Goal: Transaction & Acquisition: Book appointment/travel/reservation

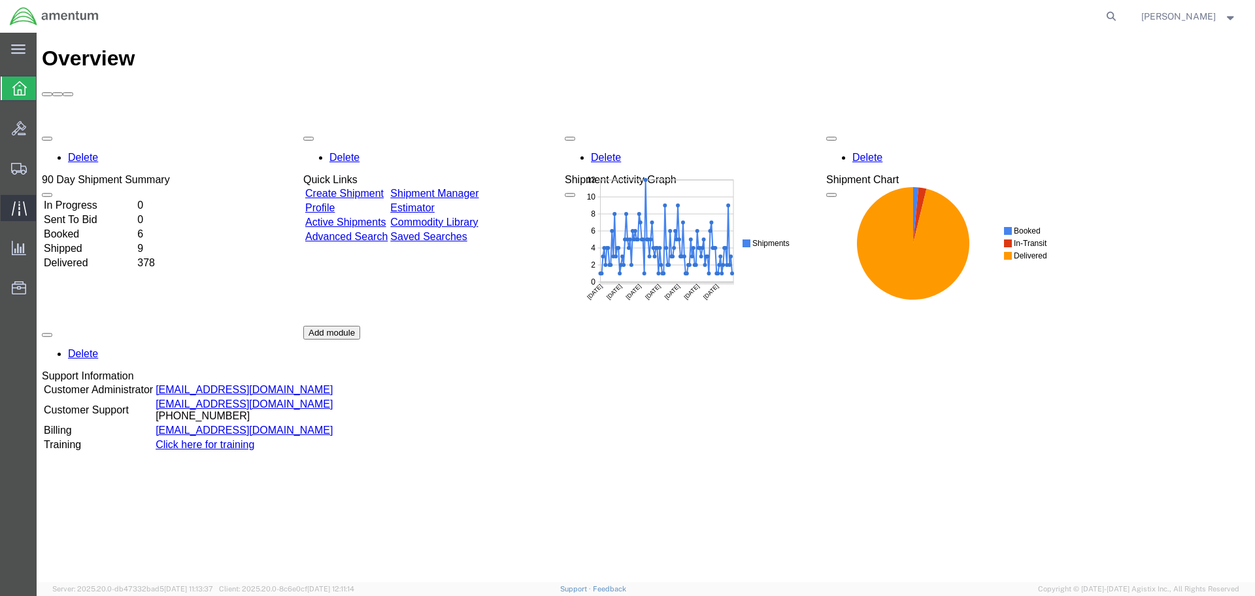
click at [19, 210] on icon at bounding box center [19, 208] width 15 height 15
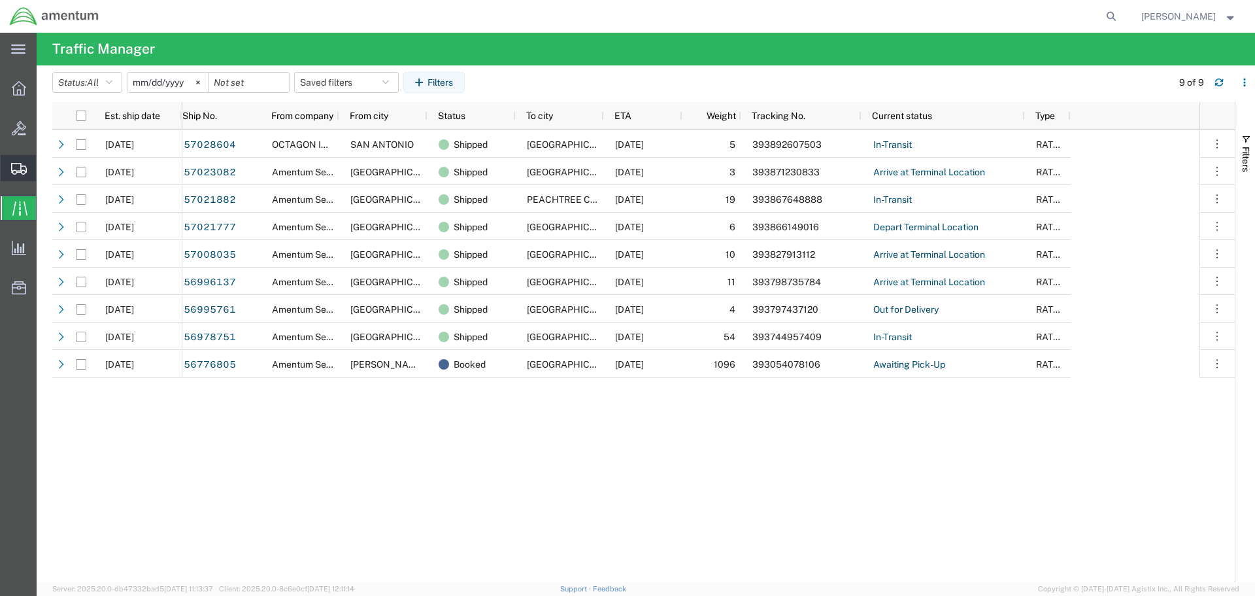
click at [15, 167] on icon at bounding box center [19, 169] width 16 height 12
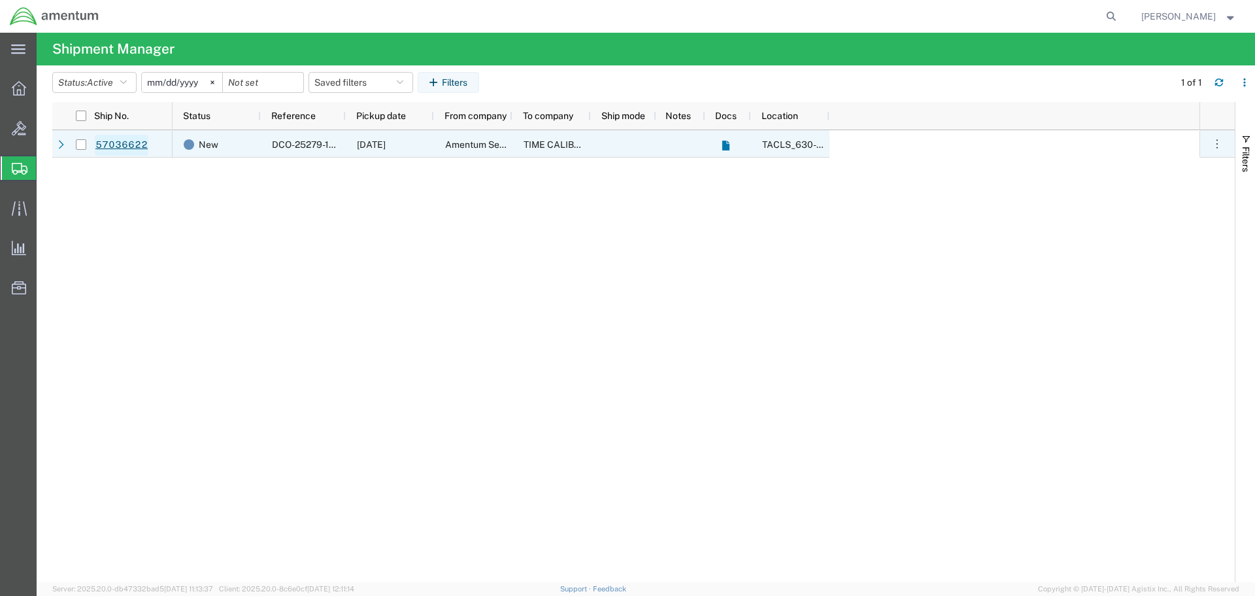
click at [109, 143] on link "57036622" at bounding box center [122, 145] width 54 height 21
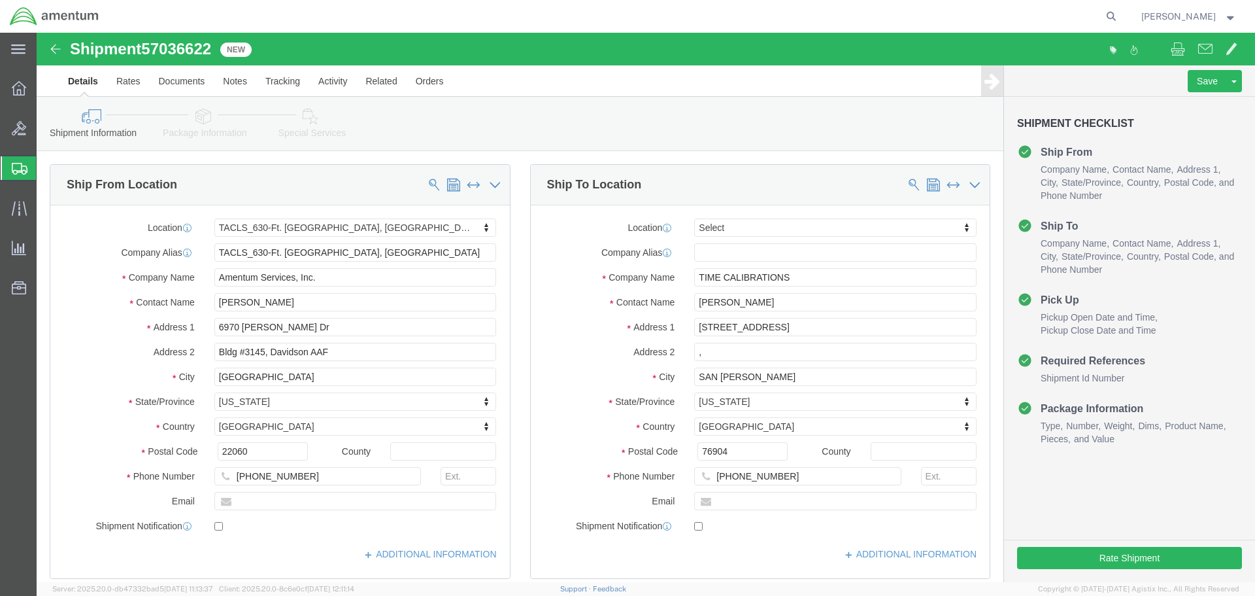
select select "42715"
select select
click icon
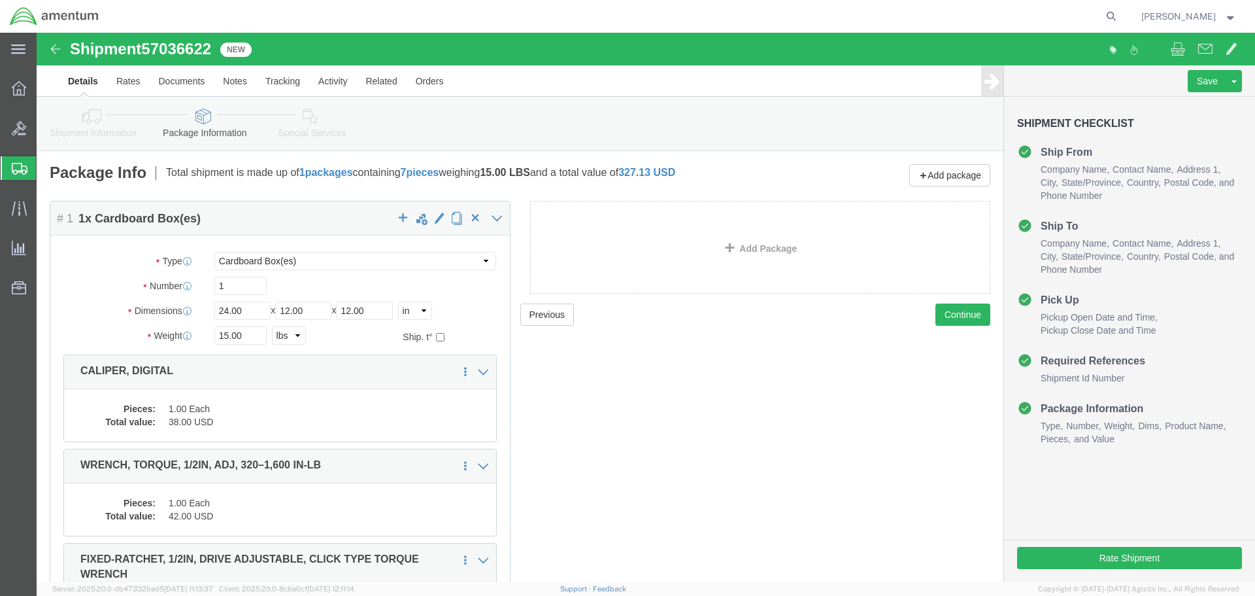
click icon
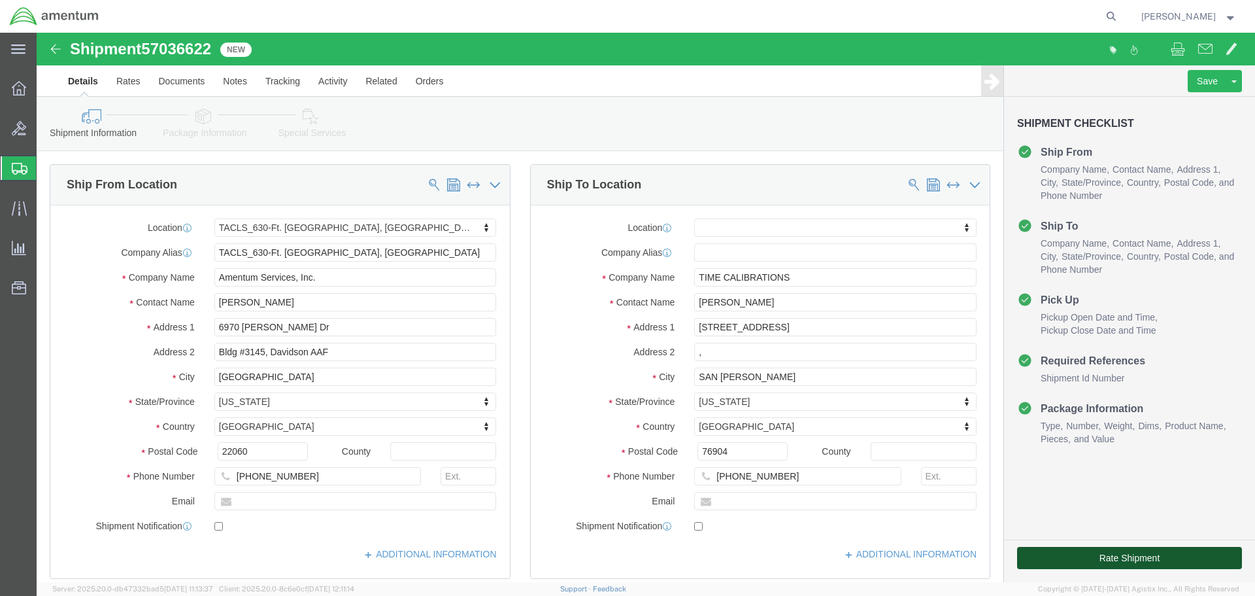
click button "Rate Shipment"
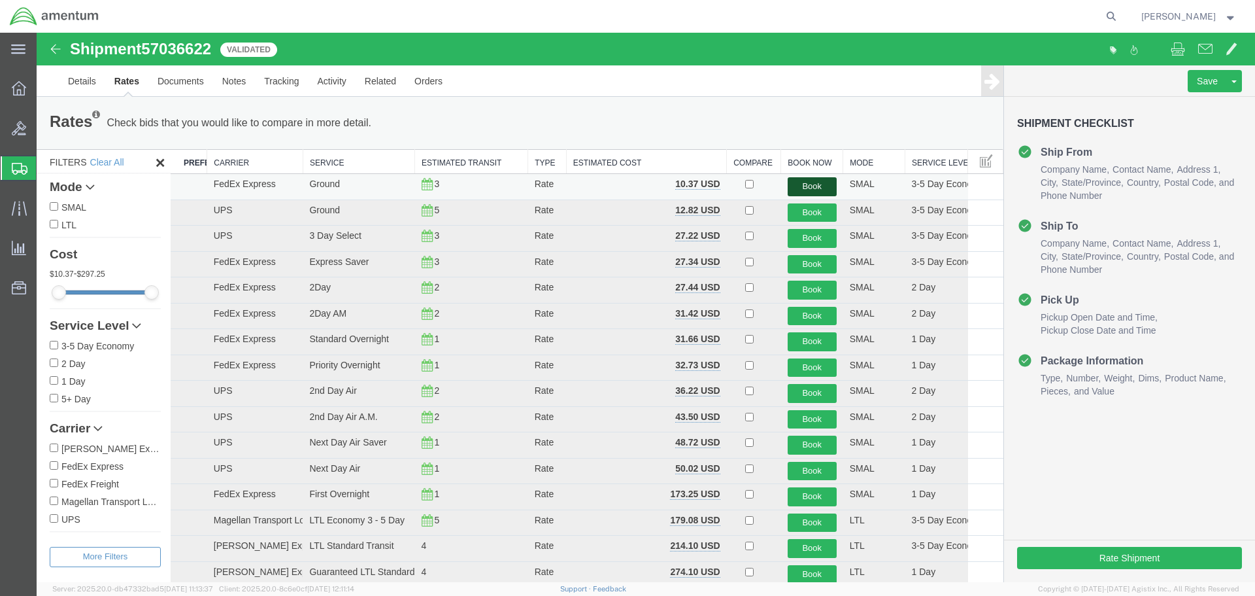
click at [806, 186] on button "Book" at bounding box center [812, 186] width 49 height 19
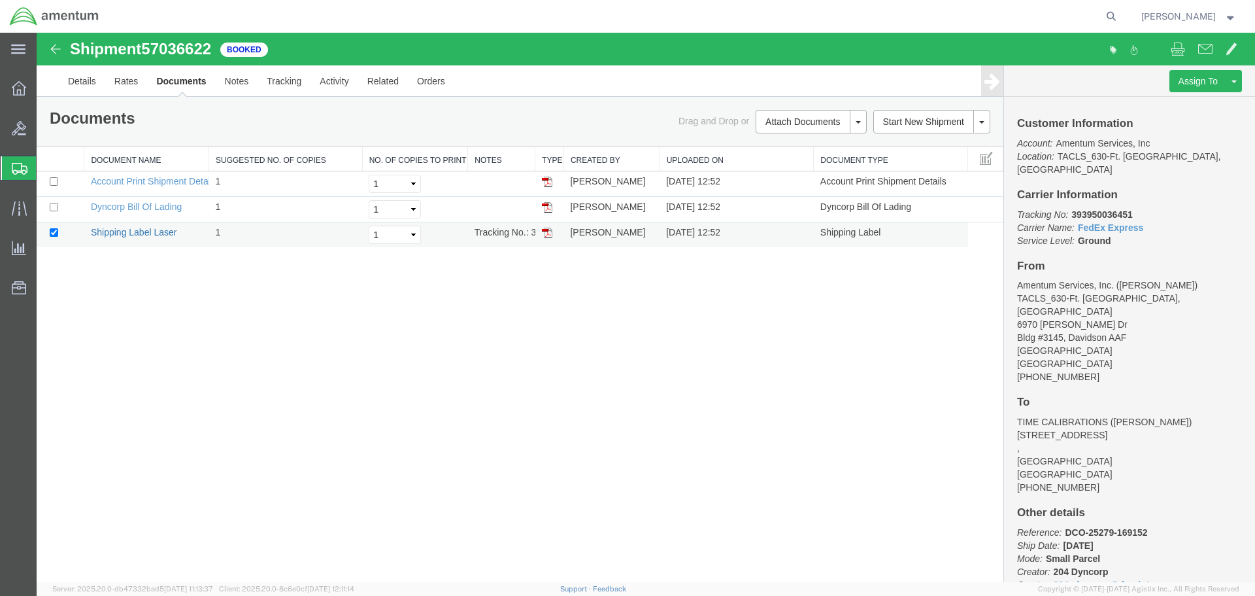
click at [135, 232] on link "Shipping Label Laser" at bounding box center [134, 232] width 86 height 10
